Goal: Register for event/course

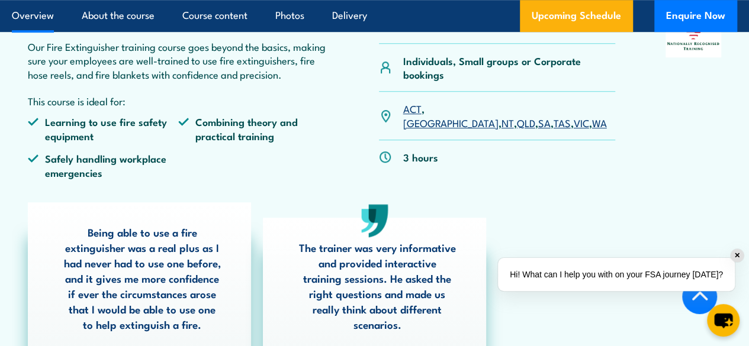
scroll to position [366, 0]
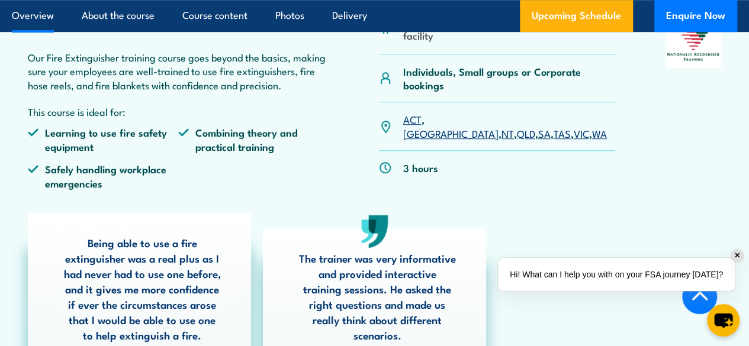
click at [592, 140] on link "WA" at bounding box center [599, 133] width 15 height 14
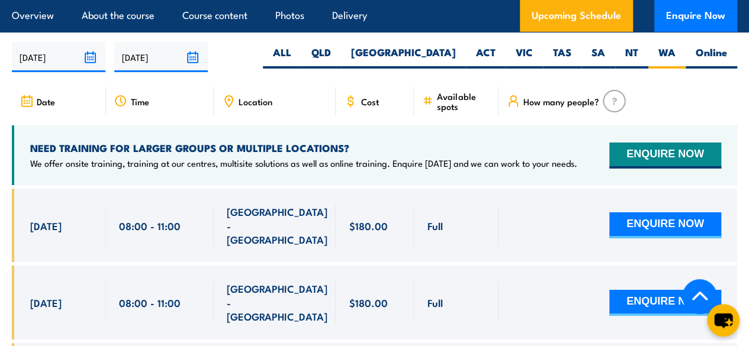
scroll to position [1952, 0]
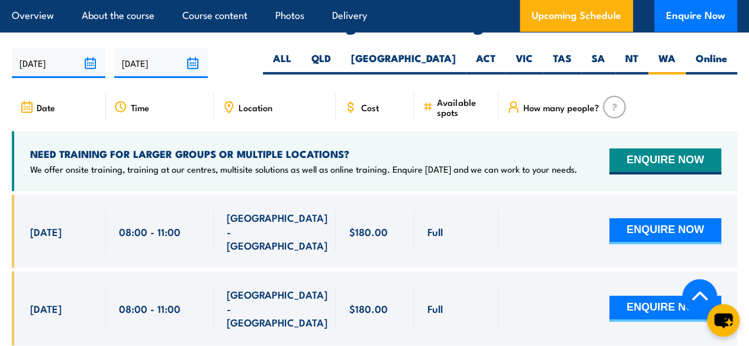
click at [253, 112] on span "Location" at bounding box center [256, 107] width 34 height 10
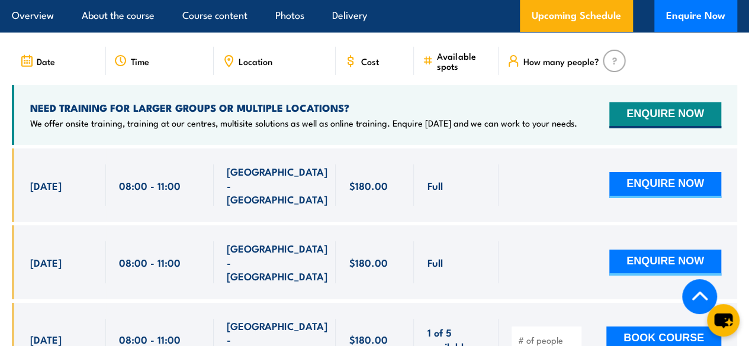
scroll to position [1997, 0]
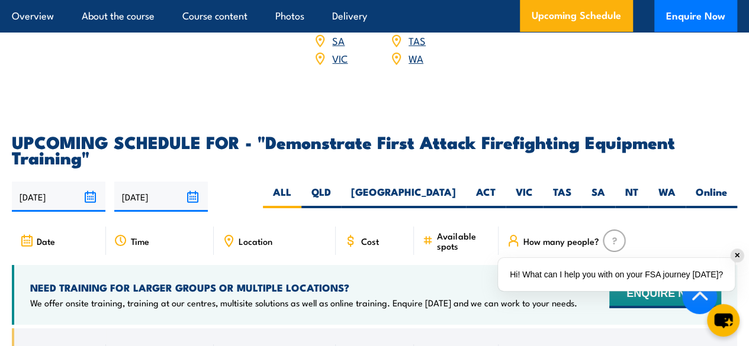
scroll to position [2031, 0]
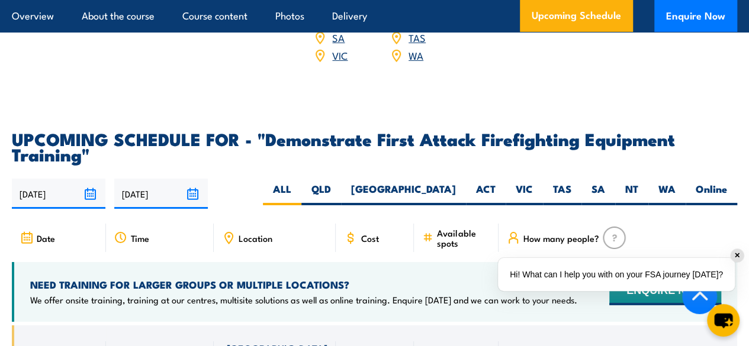
click at [667, 182] on label "WA" at bounding box center [666, 193] width 37 height 23
click at [675, 182] on input "WA" at bounding box center [679, 186] width 8 height 8
radio input "true"
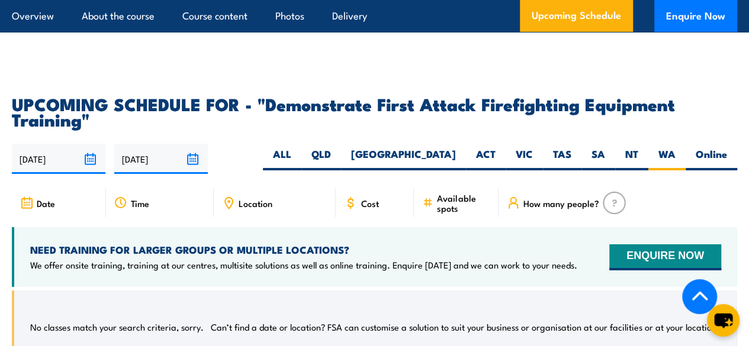
scroll to position [2066, 0]
